Goal: Information Seeking & Learning: Get advice/opinions

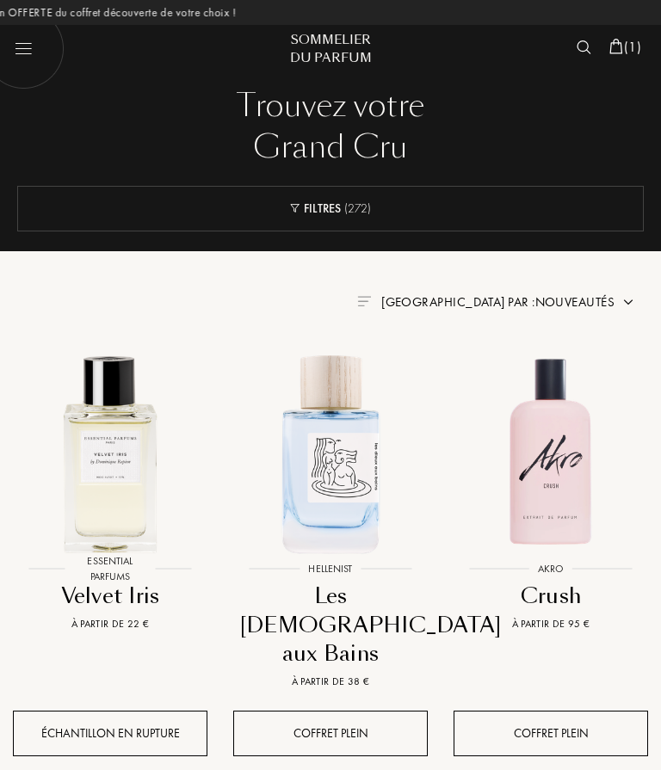
click at [27, 45] on img at bounding box center [24, 48] width 82 height 82
select select "FR"
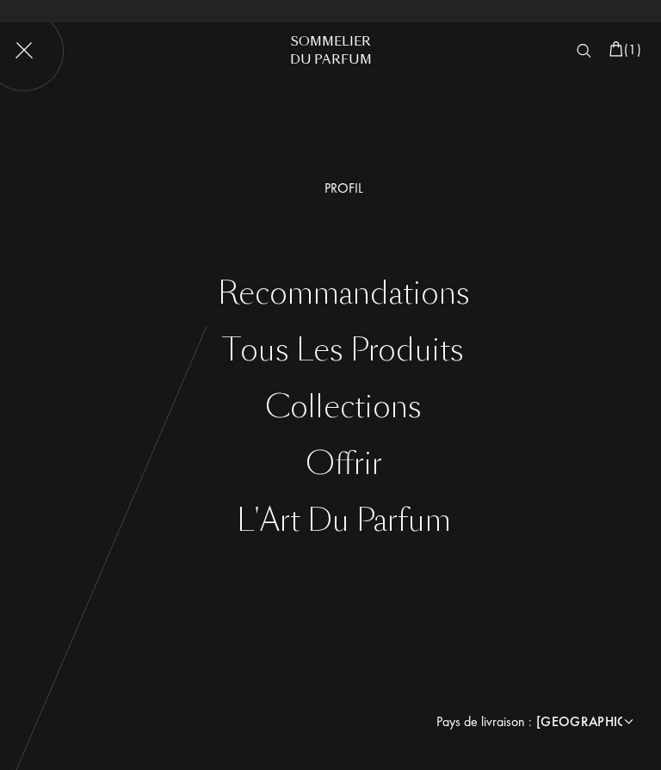
click at [447, 302] on div "Recommandations" at bounding box center [343, 293] width 635 height 35
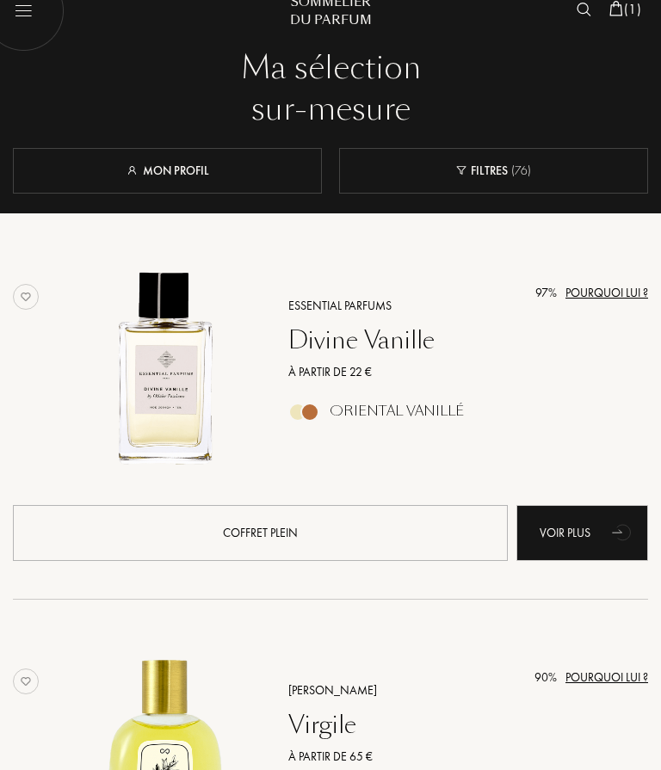
scroll to position [15, 0]
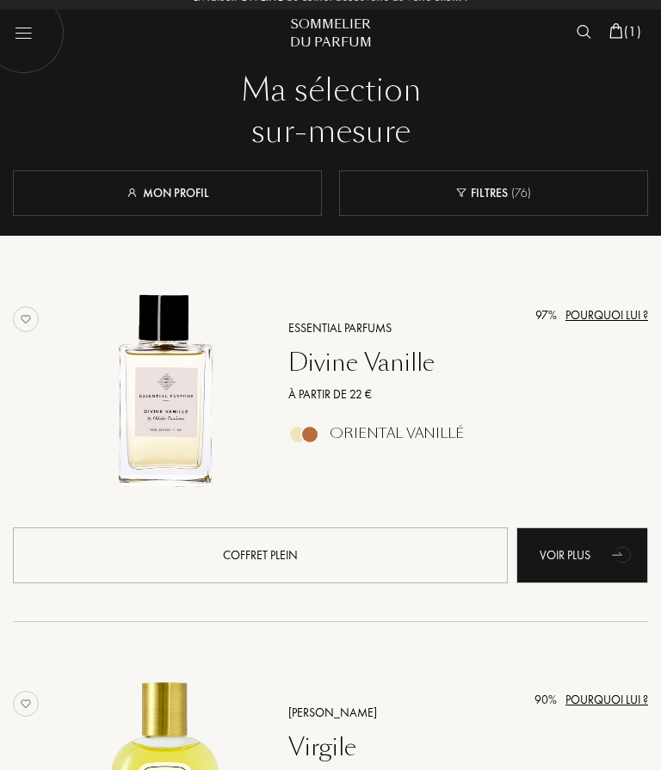
click at [150, 186] on link "Mon profil" at bounding box center [167, 192] width 83 height 15
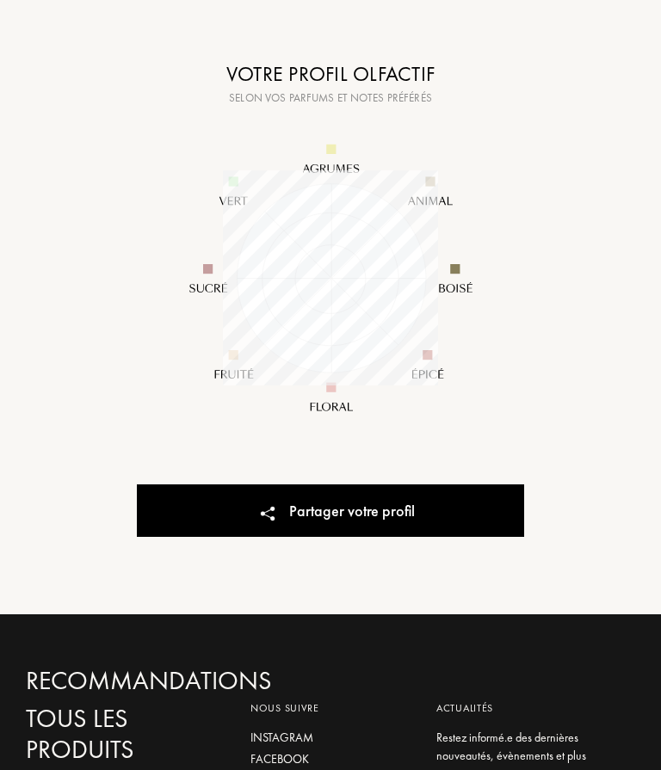
click at [374, 516] on div "Partager votre profil" at bounding box center [330, 511] width 387 height 53
click at [561, 333] on div "Votre profil Votre profil Nouveau profil Copié ! Votre profil olfactif Selon vo…" at bounding box center [330, 199] width 661 height 831
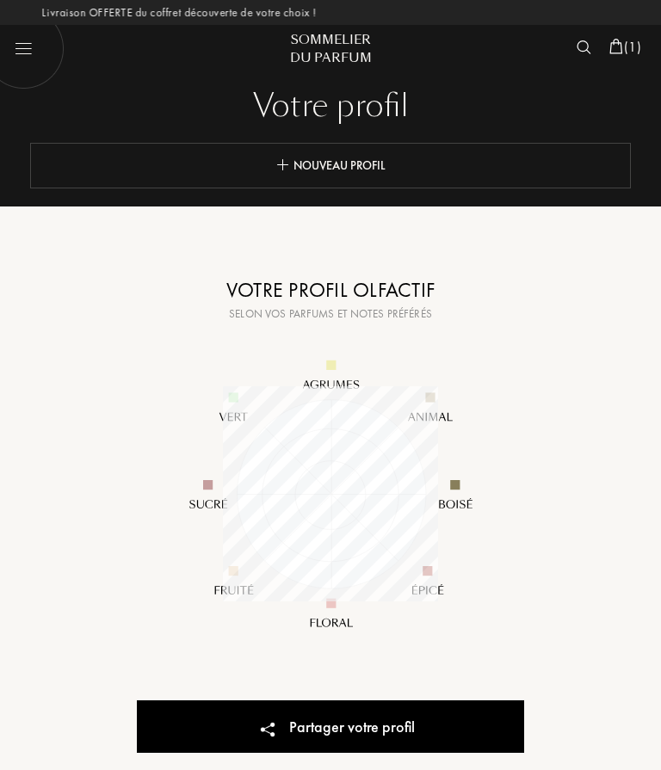
click at [377, 307] on div "Selon vos parfums et notes préférés" at bounding box center [330, 314] width 430 height 17
click at [17, 46] on img at bounding box center [24, 48] width 82 height 82
select select "FR"
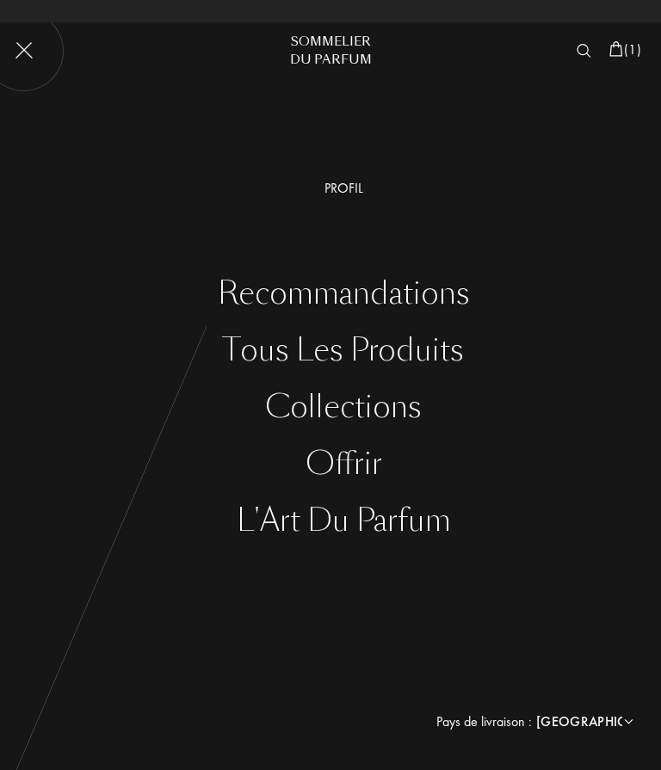
click at [427, 361] on div "Tous les produits" at bounding box center [343, 350] width 635 height 35
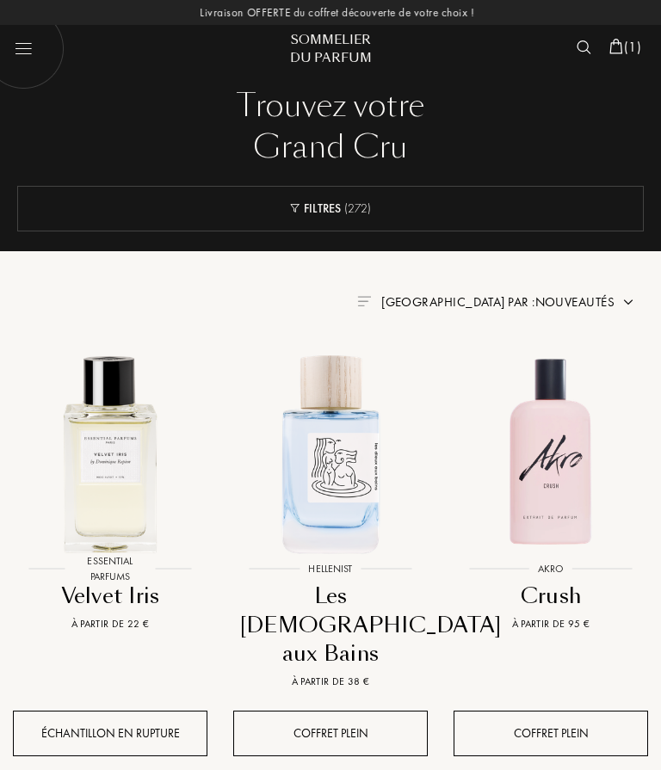
click at [22, 65] on img at bounding box center [24, 48] width 82 height 82
select select "FR"
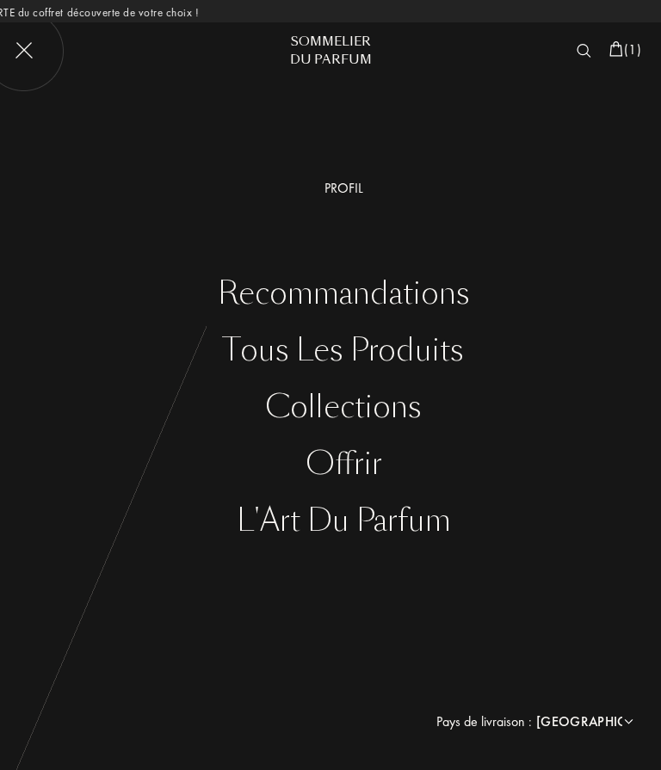
scroll to position [0, -107]
click at [62, 468] on div "Offrir" at bounding box center [343, 464] width 635 height 35
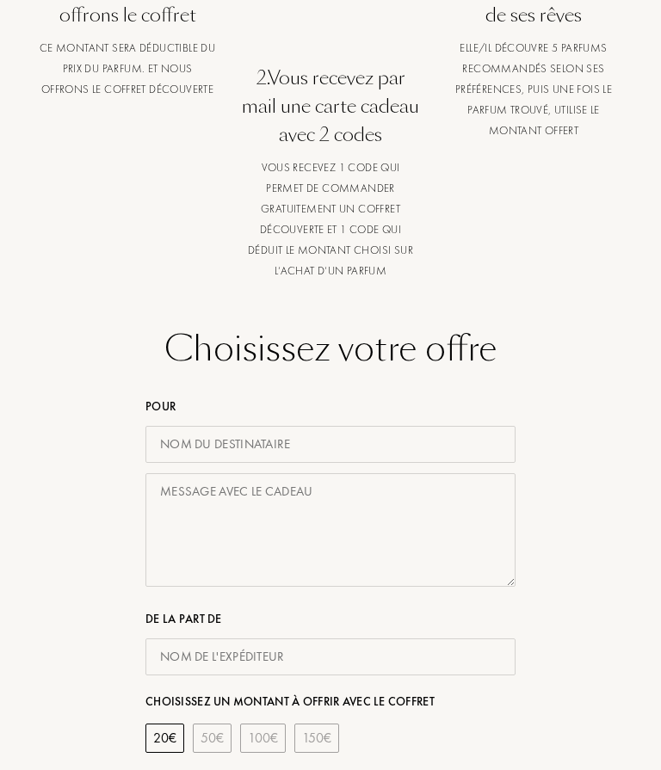
scroll to position [0, -565]
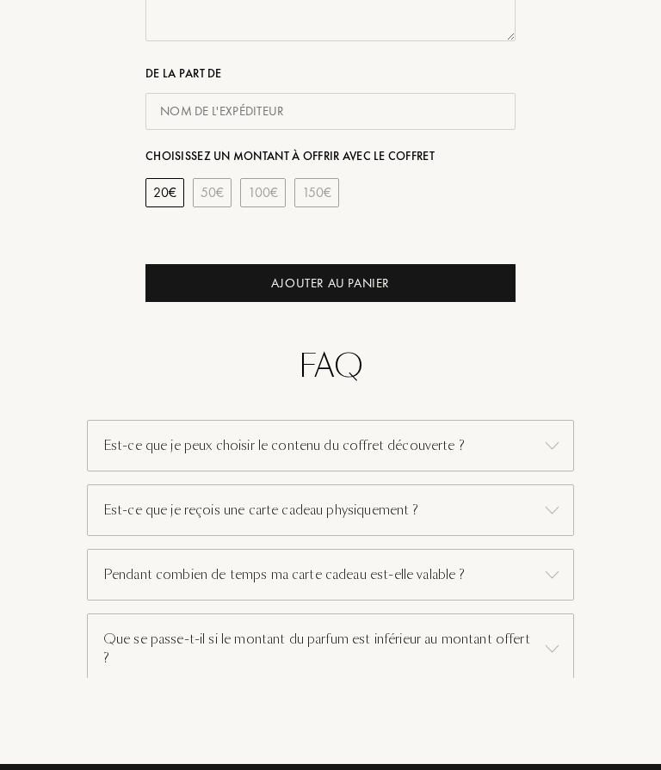
click at [134, 451] on div "Est-ce que je peux choisir le contenu du coffret découverte ?" at bounding box center [330, 446] width 487 height 53
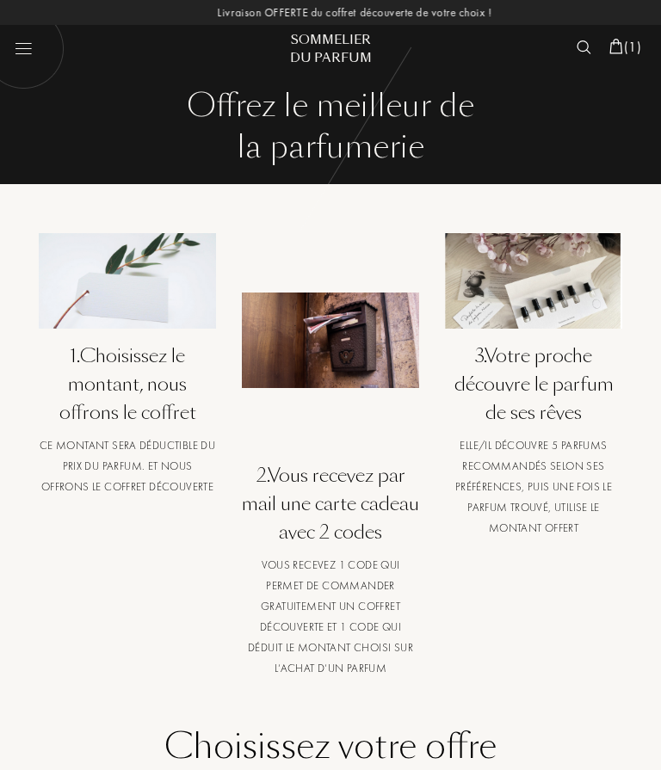
click at [27, 57] on img at bounding box center [24, 48] width 82 height 82
select select "FR"
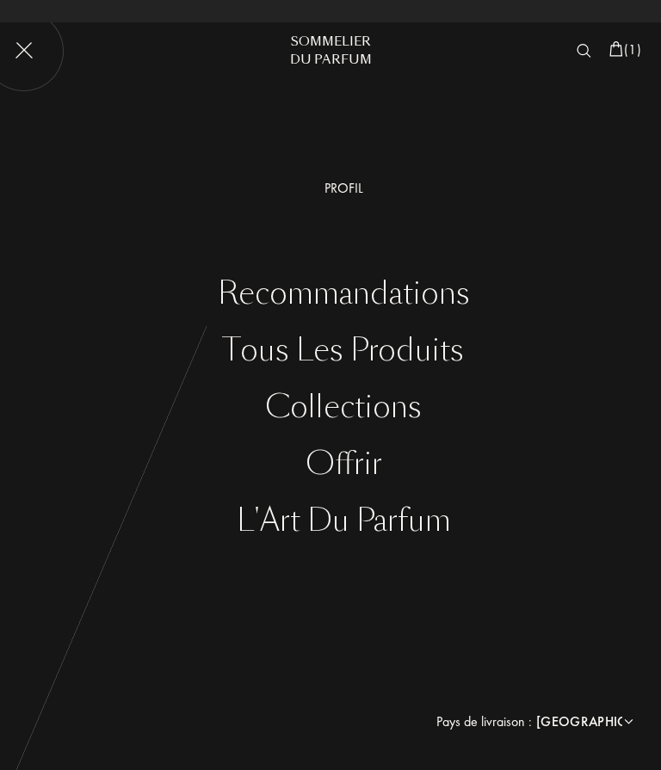
click at [255, 305] on div "Recommandations" at bounding box center [343, 293] width 635 height 35
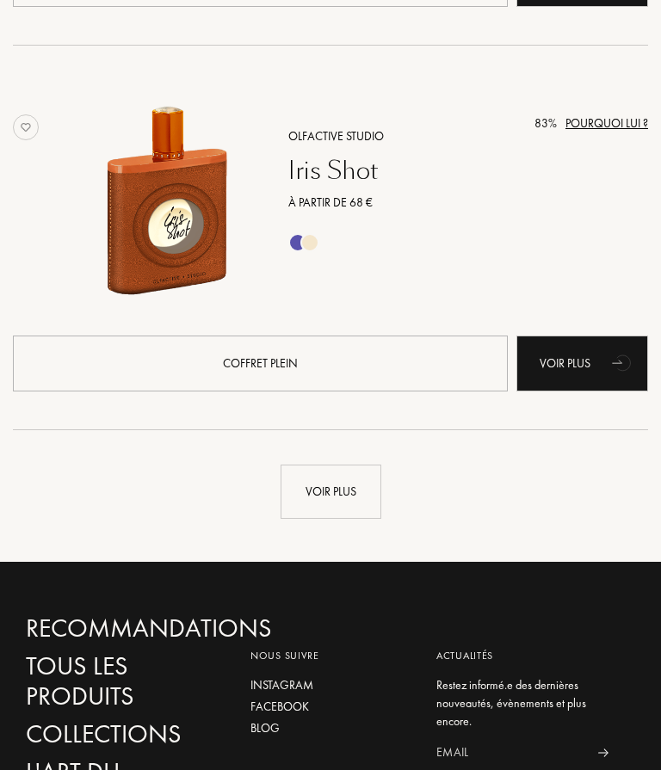
click at [312, 495] on div "Voir plus" at bounding box center [331, 492] width 101 height 54
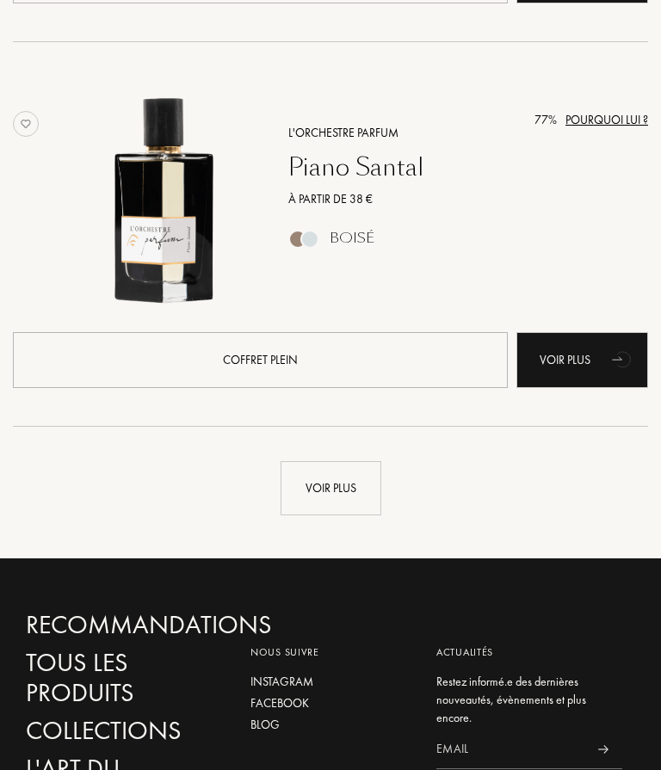
click at [307, 500] on div "Voir plus" at bounding box center [331, 488] width 101 height 54
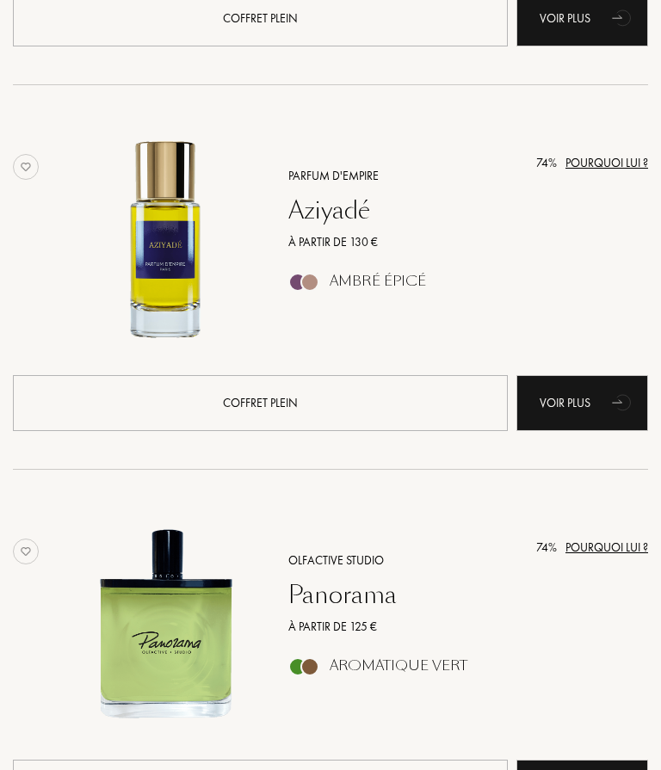
click at [319, 214] on div "Aziyadé" at bounding box center [468, 210] width 386 height 29
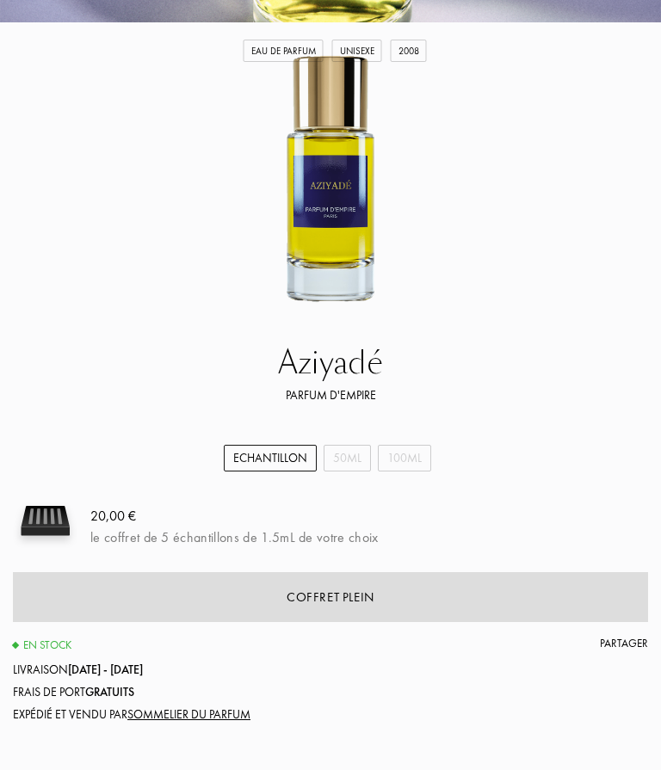
scroll to position [357, 0]
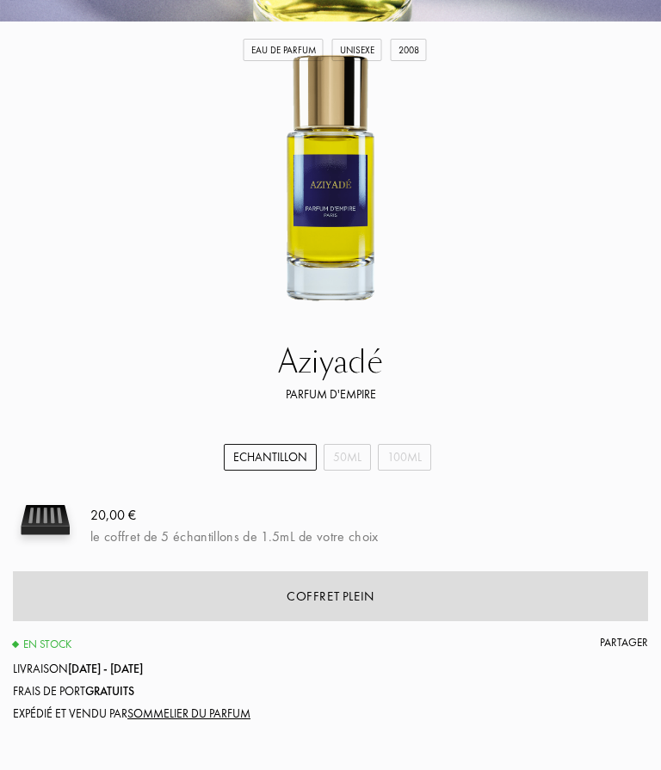
click at [313, 454] on div "Echantillon" at bounding box center [270, 458] width 93 height 27
click at [337, 460] on div "50mL" at bounding box center [347, 458] width 47 height 27
select select "1"
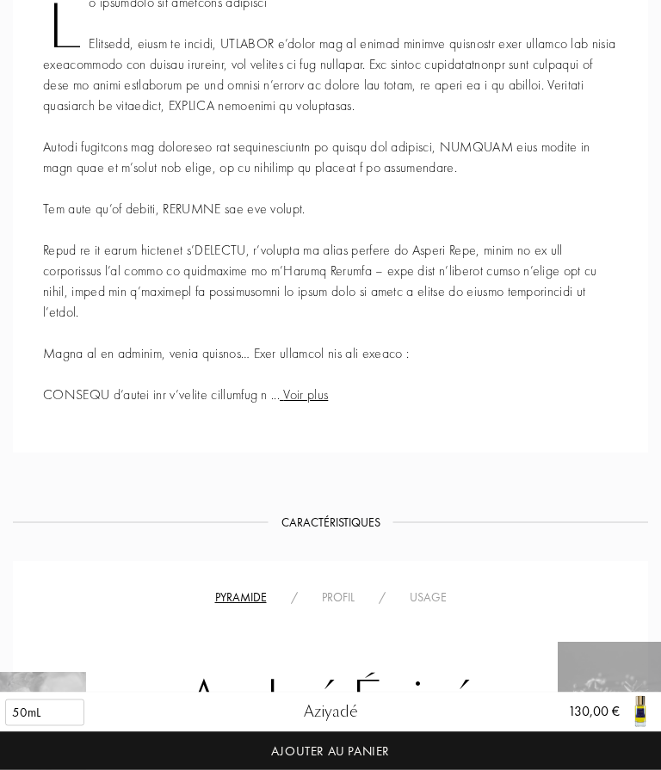
scroll to position [1282, 0]
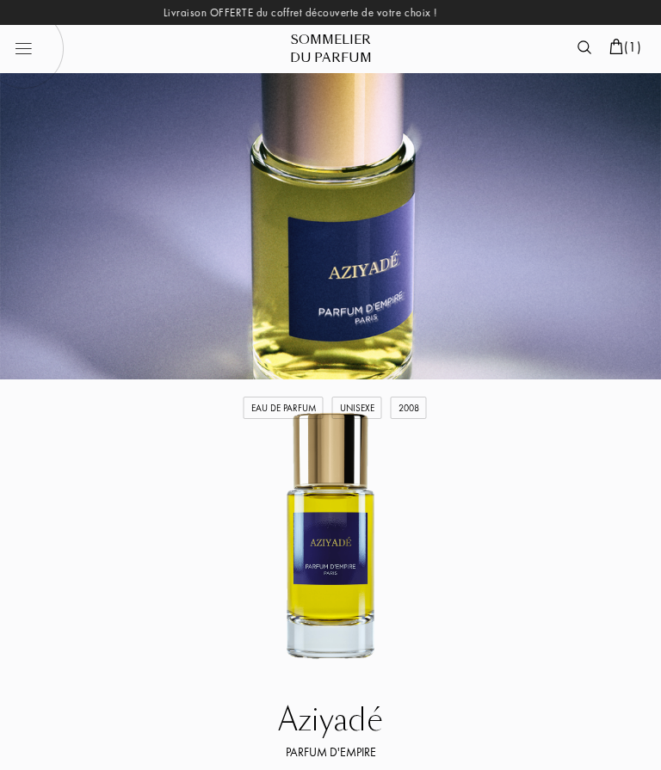
click at [27, 52] on img at bounding box center [24, 48] width 82 height 82
select select "FR"
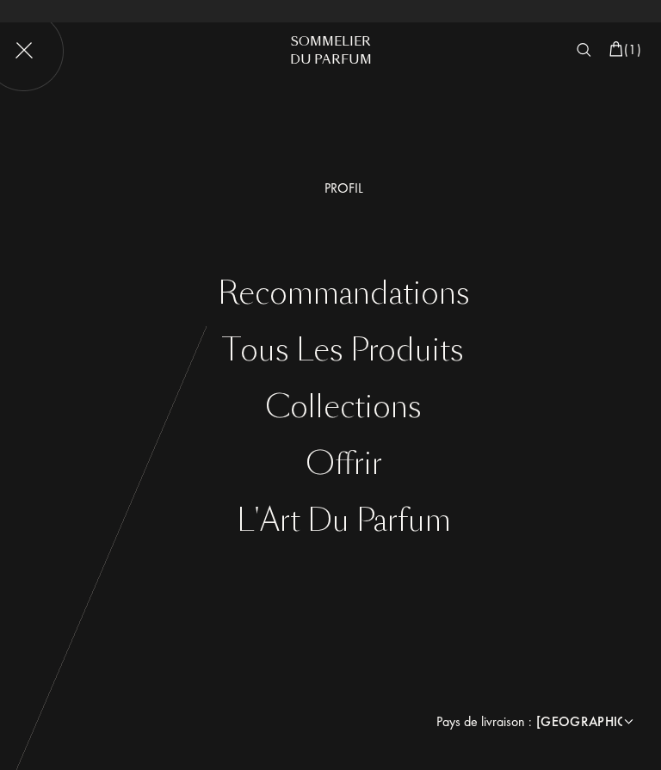
click at [430, 289] on div "Recommandations" at bounding box center [343, 293] width 635 height 35
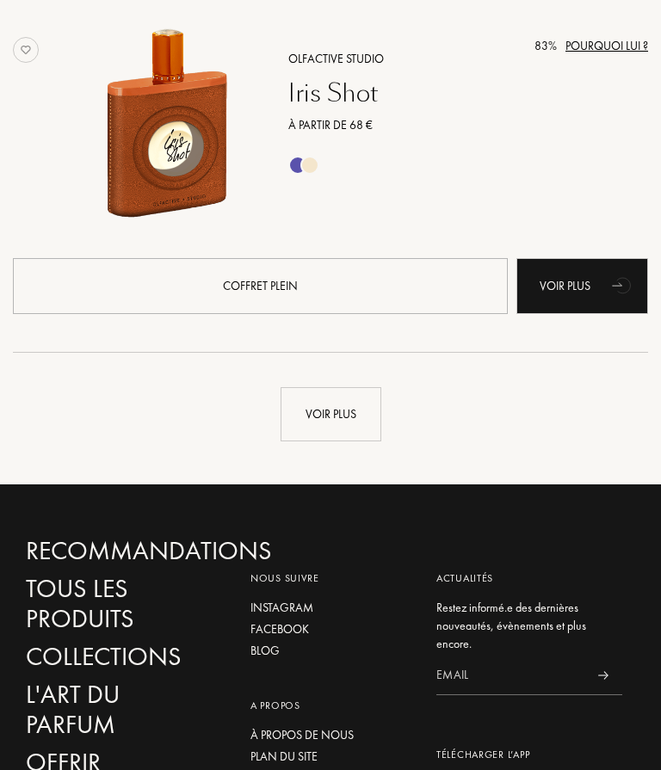
click at [324, 417] on div "Voir plus" at bounding box center [331, 414] width 101 height 54
